Goal: Task Accomplishment & Management: Complete application form

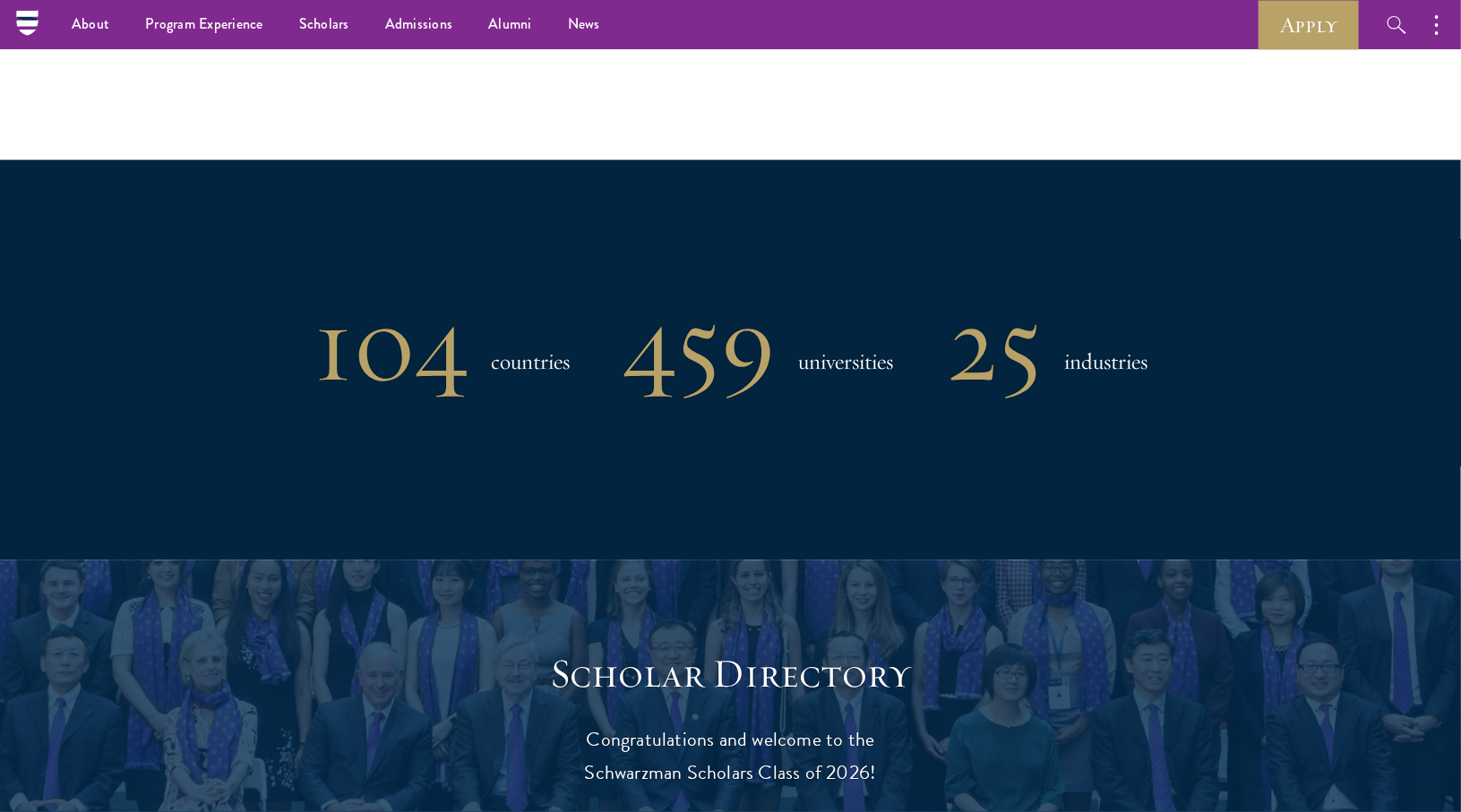
scroll to position [1218, 0]
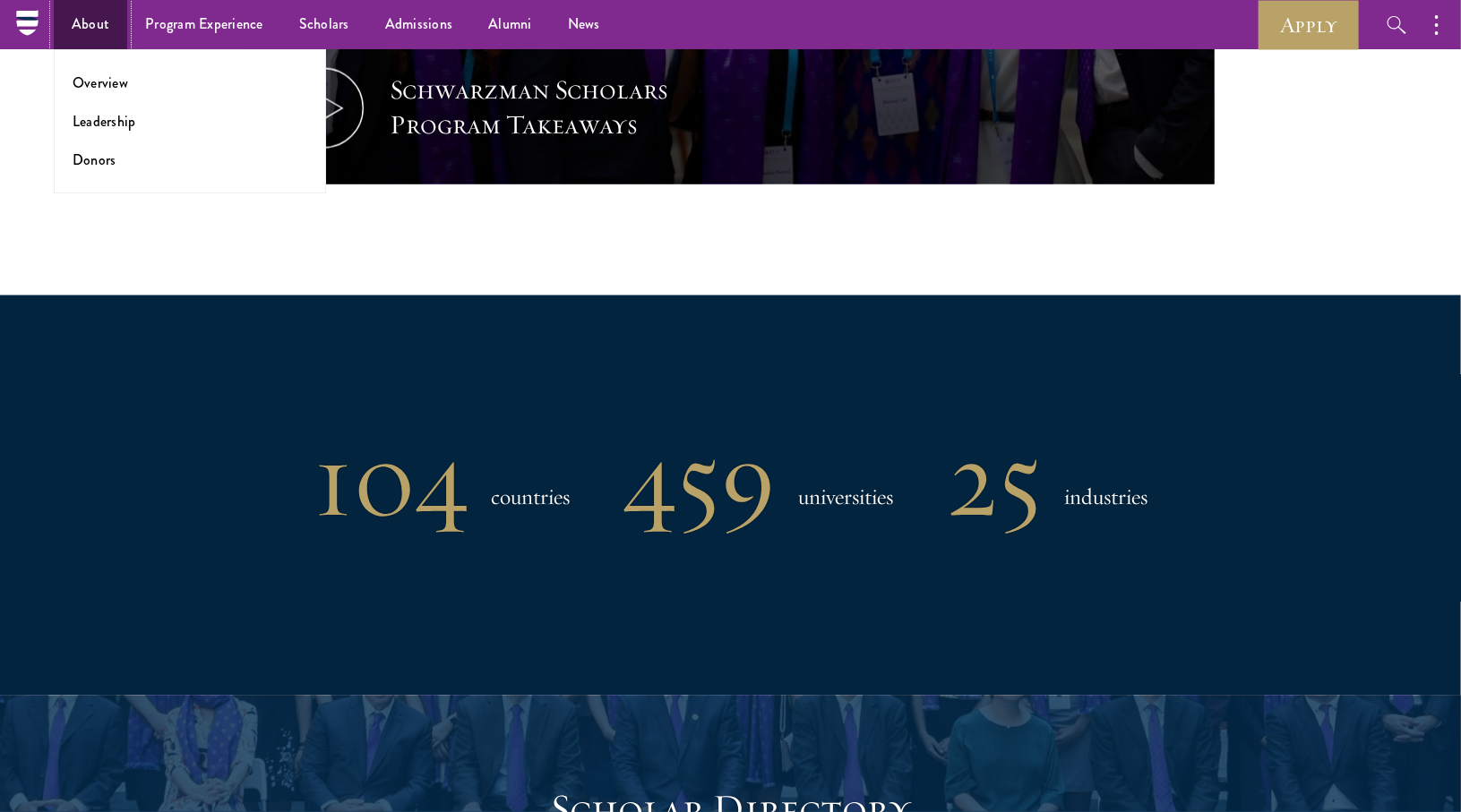
click at [108, 24] on link "About" at bounding box center [90, 24] width 73 height 49
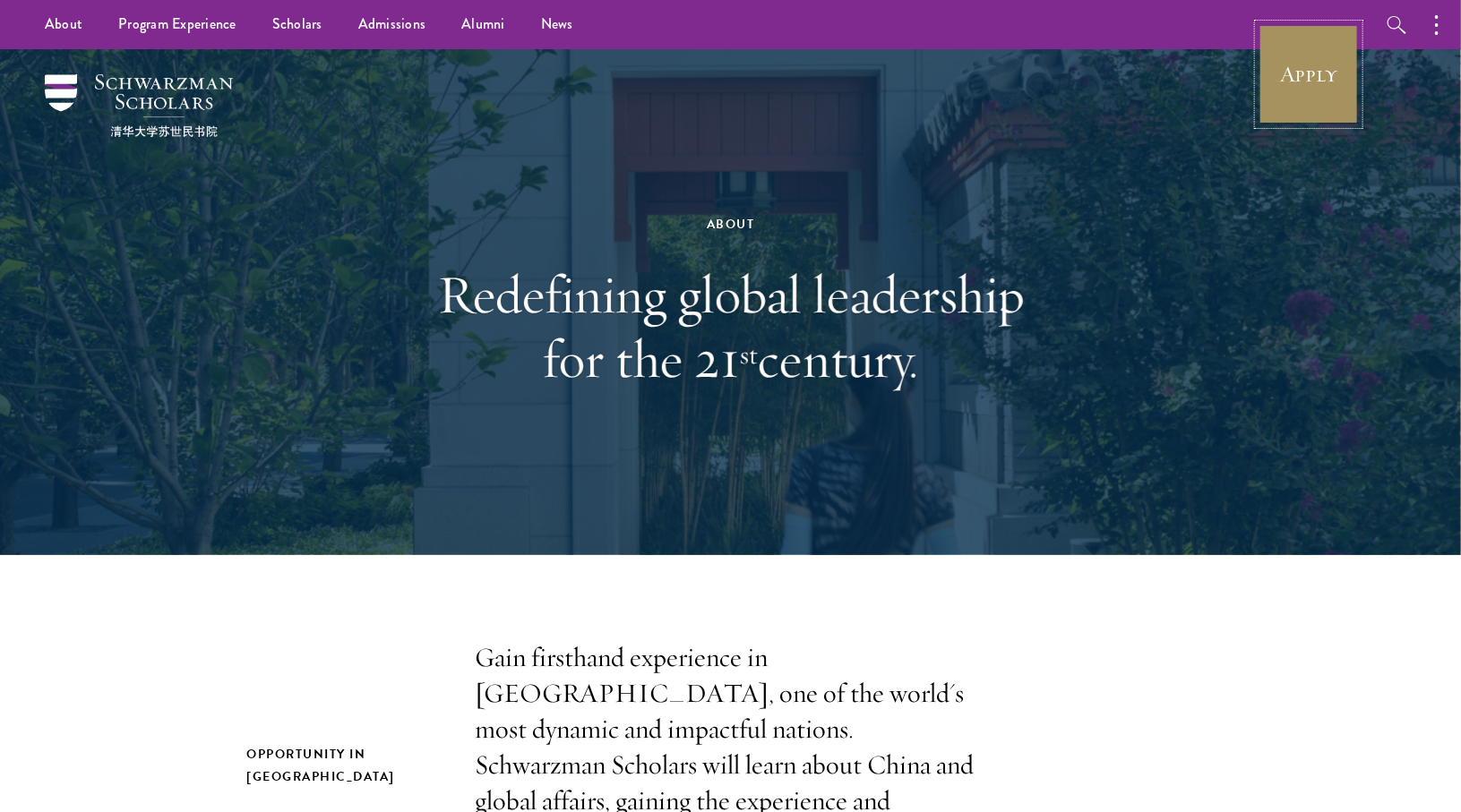
click at [1277, 99] on link "Apply" at bounding box center [1308, 74] width 100 height 100
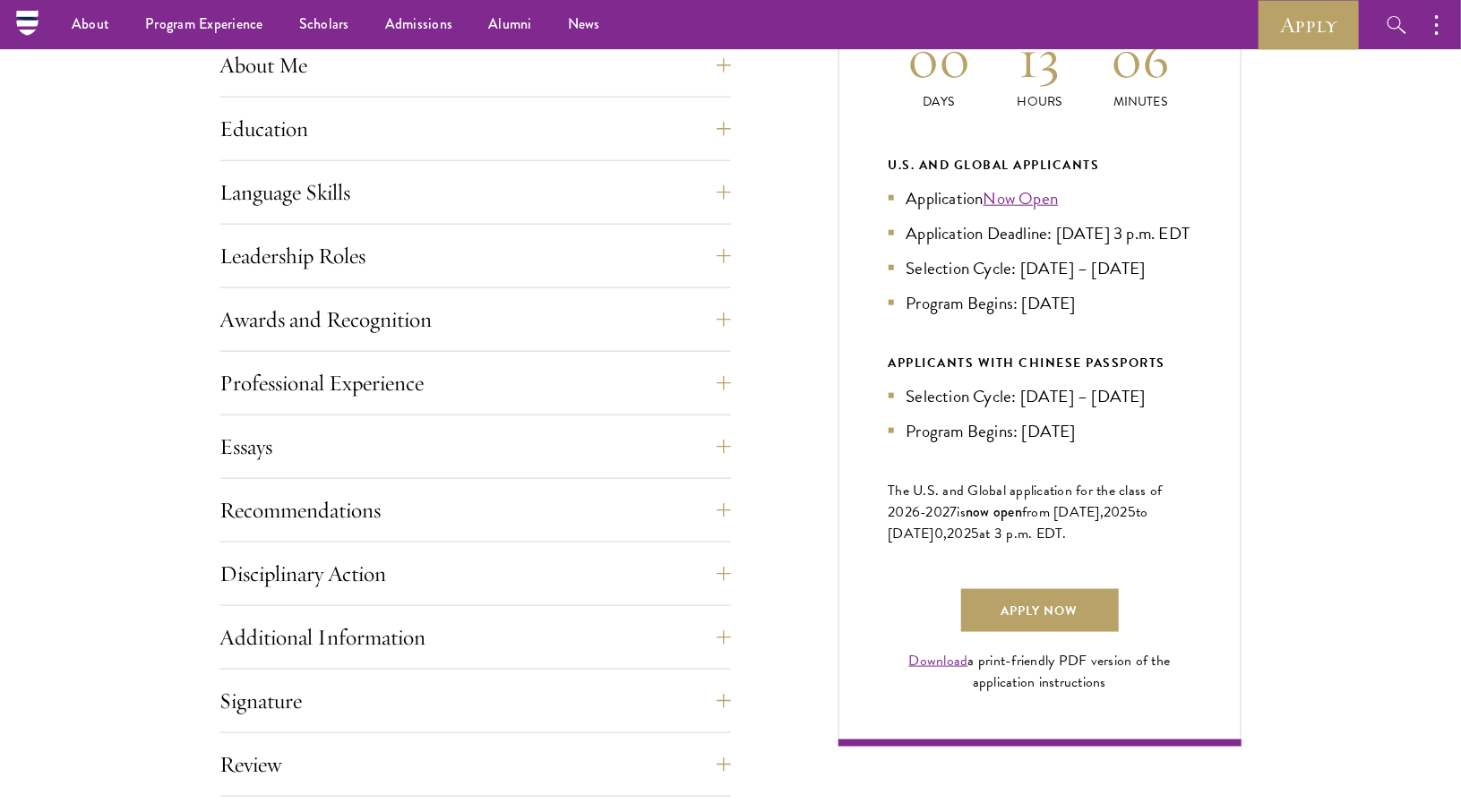
scroll to position [757, 0]
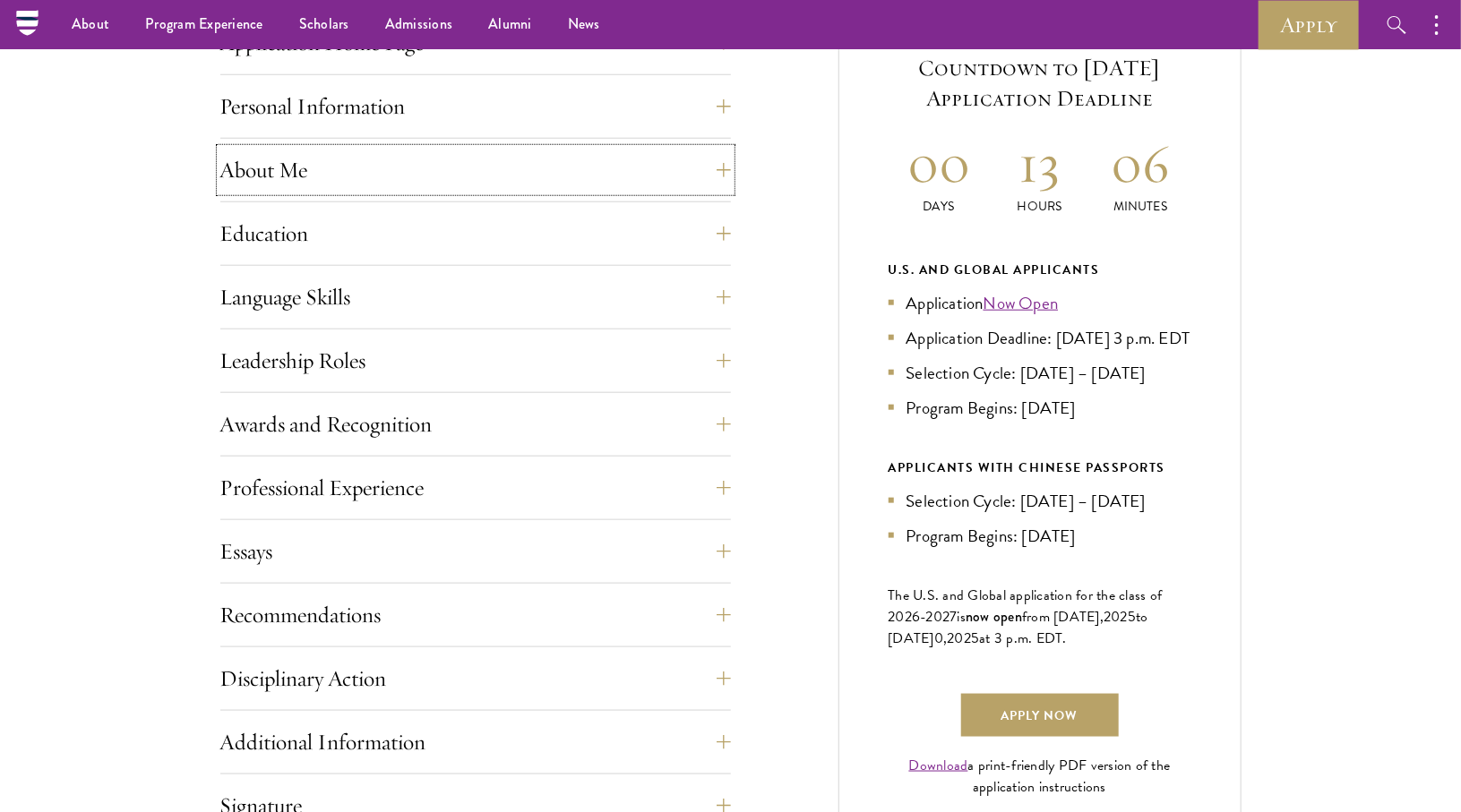
click at [404, 155] on button "About Me" at bounding box center [476, 170] width 510 height 43
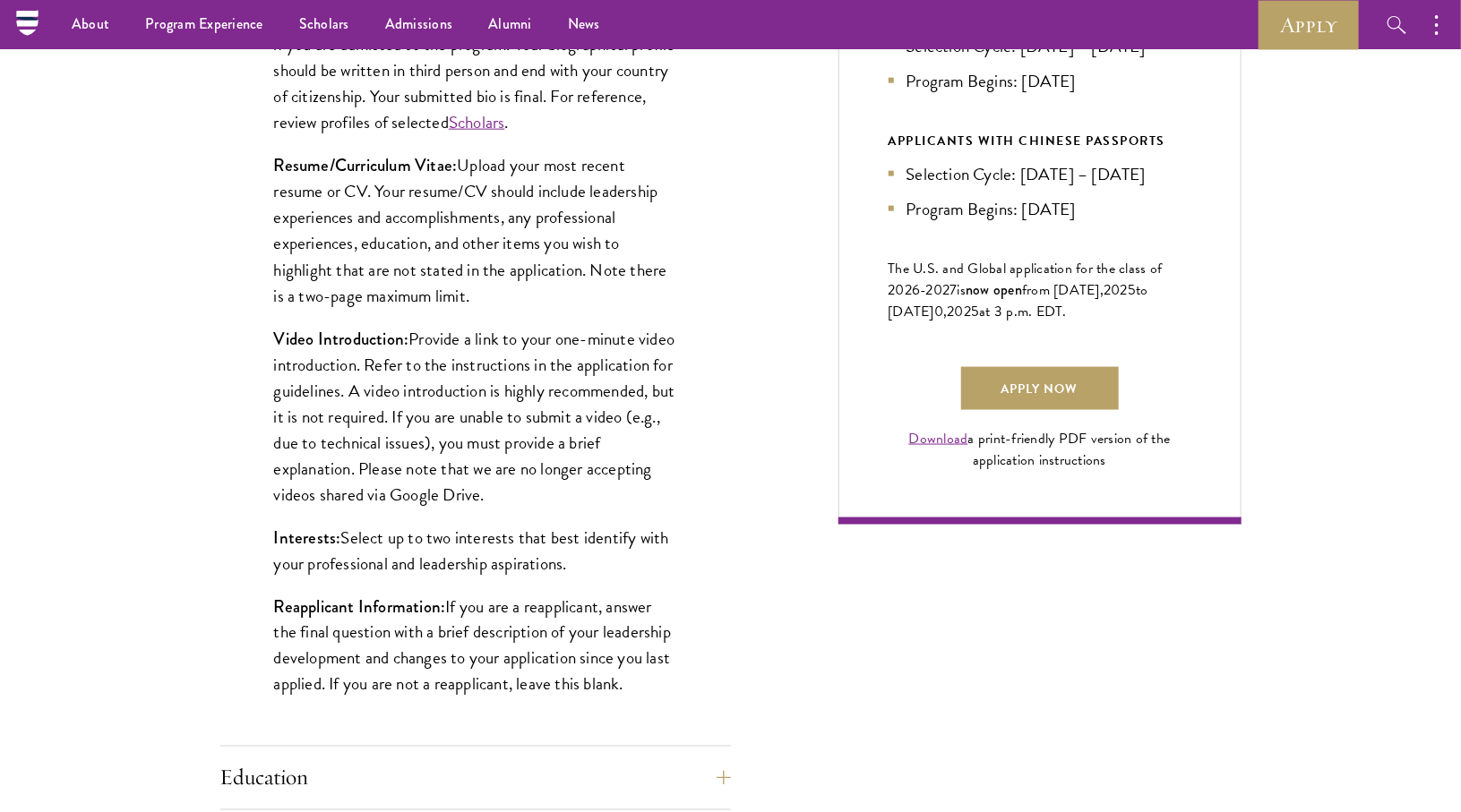
scroll to position [1083, 0]
